Goal: Task Accomplishment & Management: Manage account settings

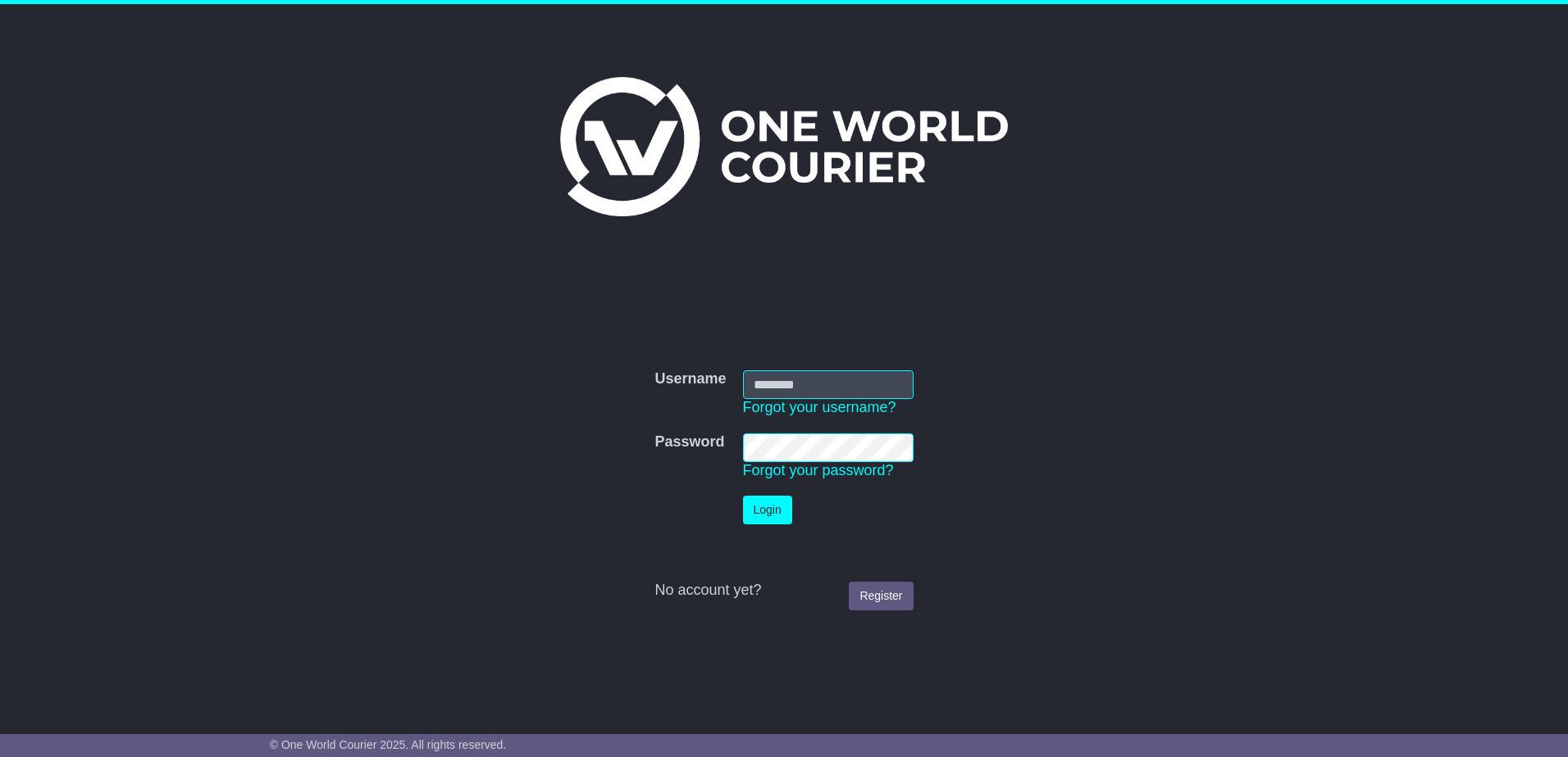
type input "**********"
click at [768, 504] on button "Login" at bounding box center [767, 510] width 50 height 29
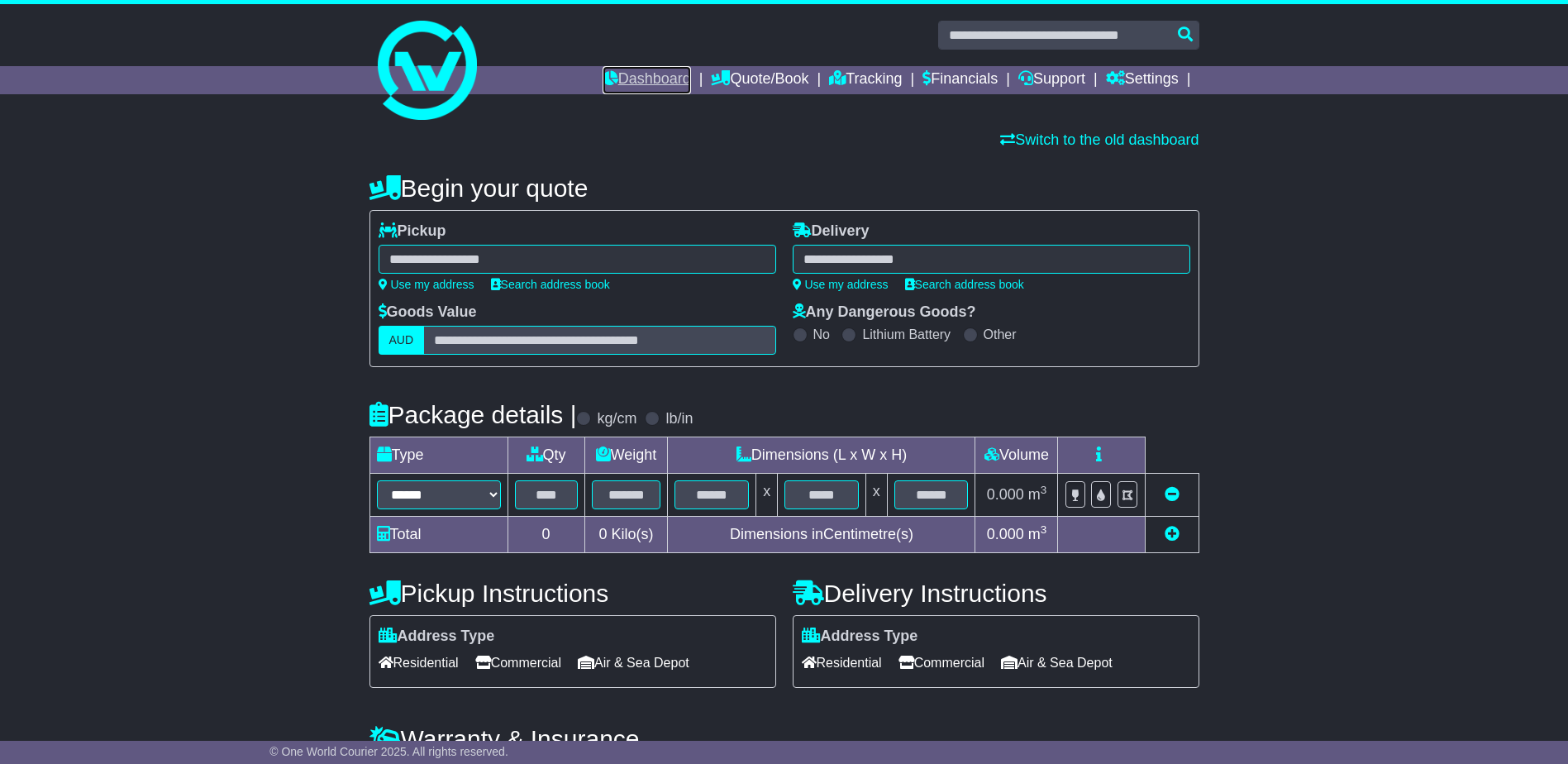
click at [603, 75] on icon at bounding box center [610, 77] width 15 height 15
